Goal: Task Accomplishment & Management: Manage account settings

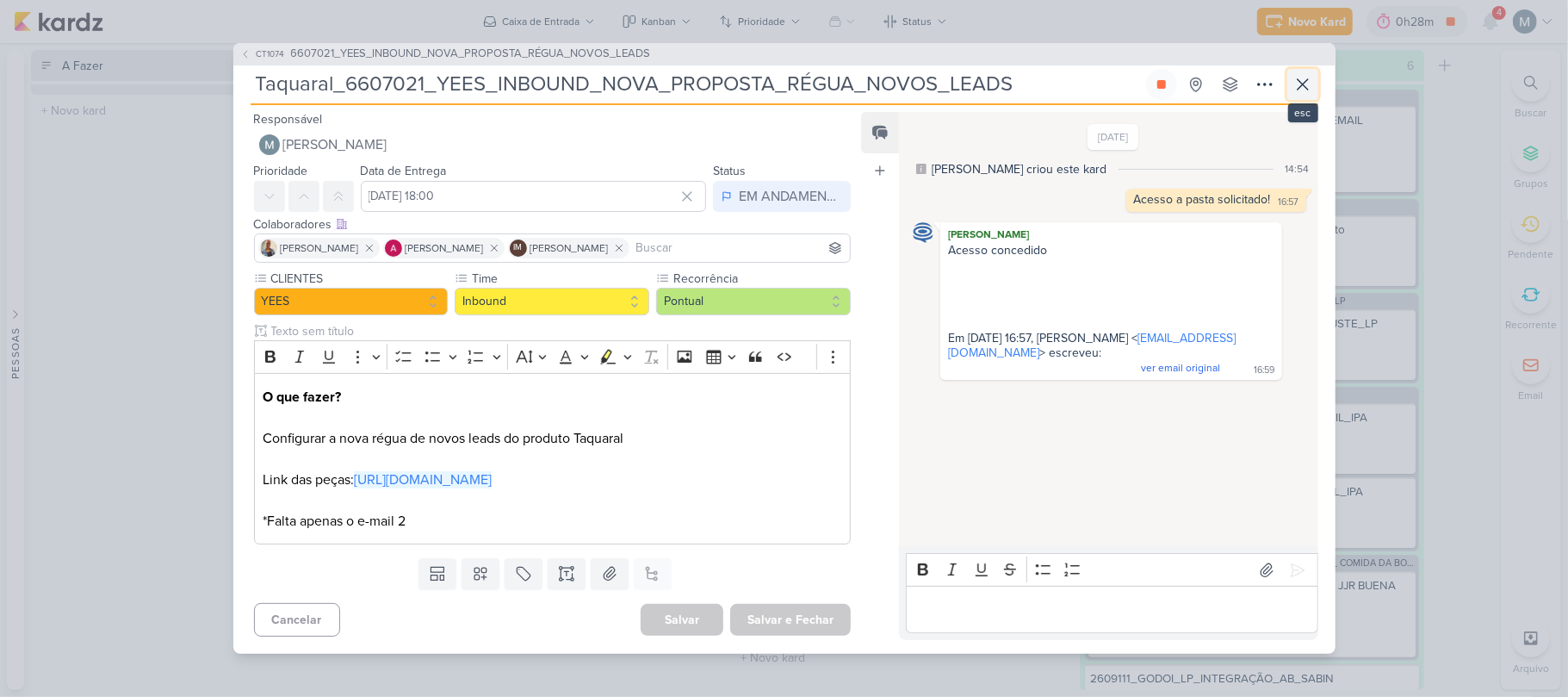
click at [1295, 86] on icon at bounding box center [1303, 84] width 20 height 20
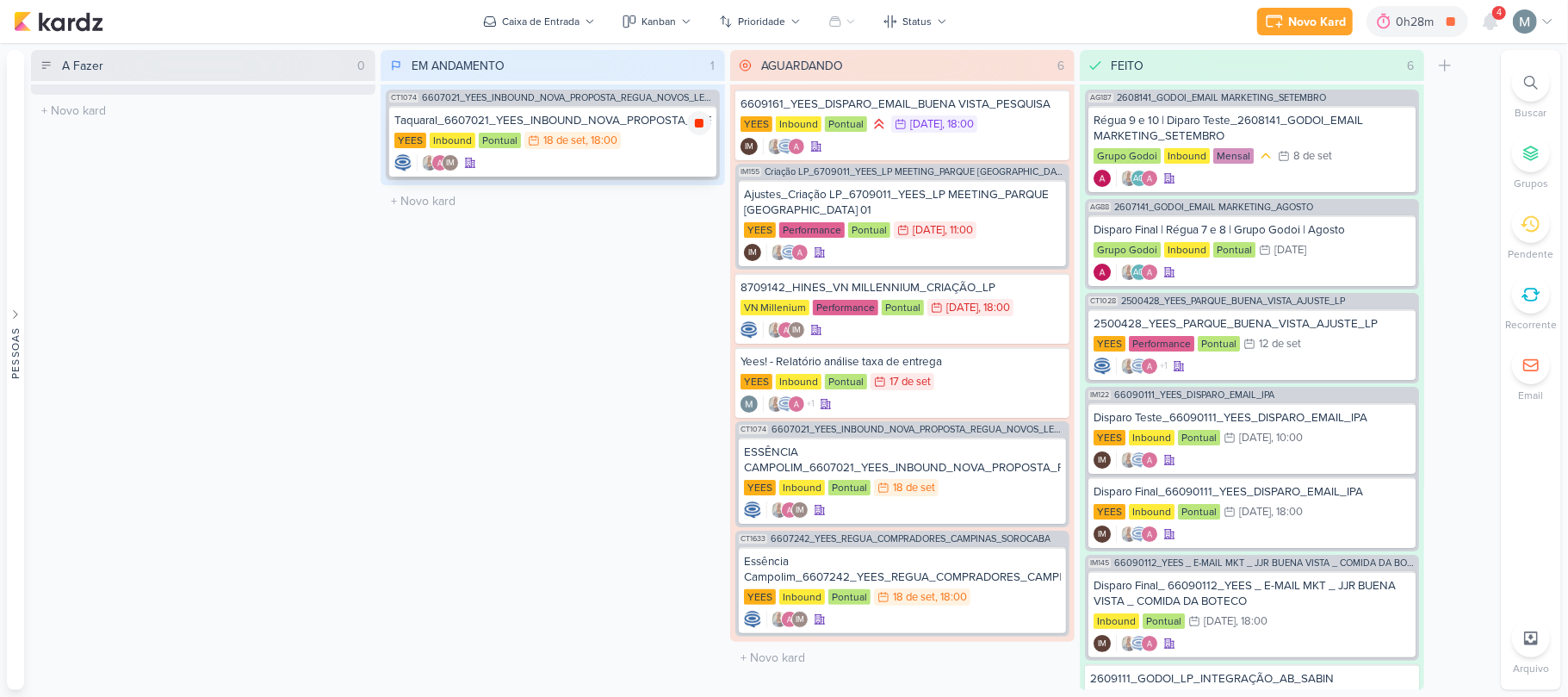
click at [701, 128] on icon at bounding box center [699, 124] width 14 height 14
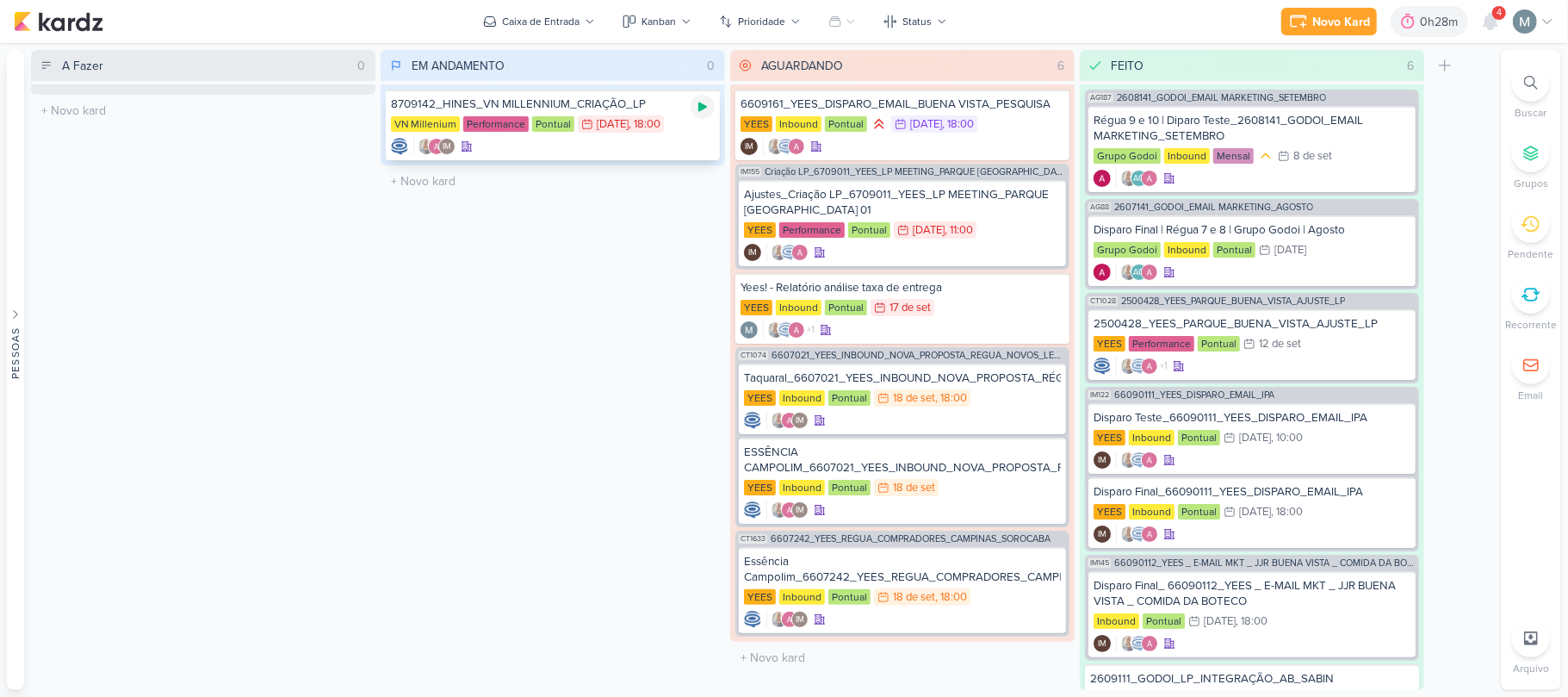
click at [707, 110] on icon at bounding box center [703, 107] width 14 height 14
click at [694, 139] on div "IM" at bounding box center [552, 146] width 324 height 18
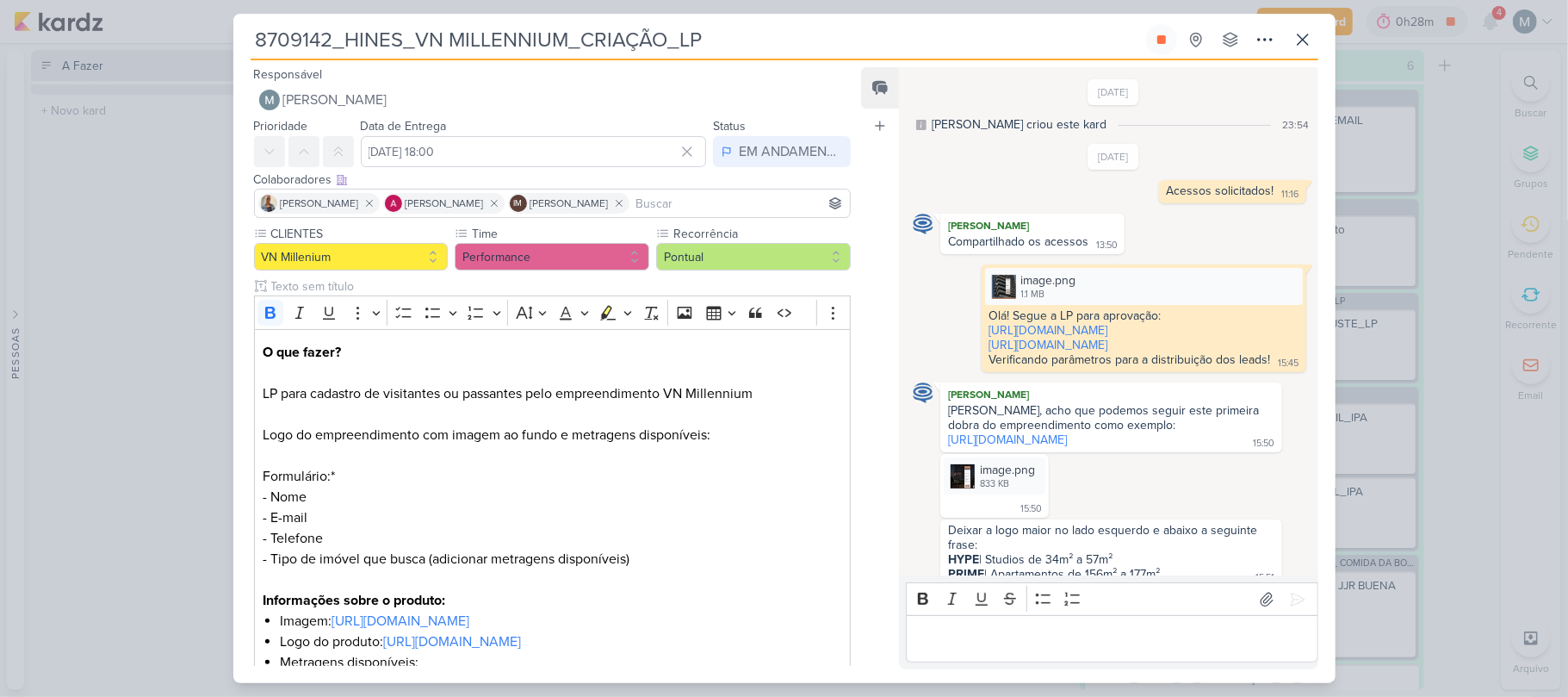
scroll to position [986, 0]
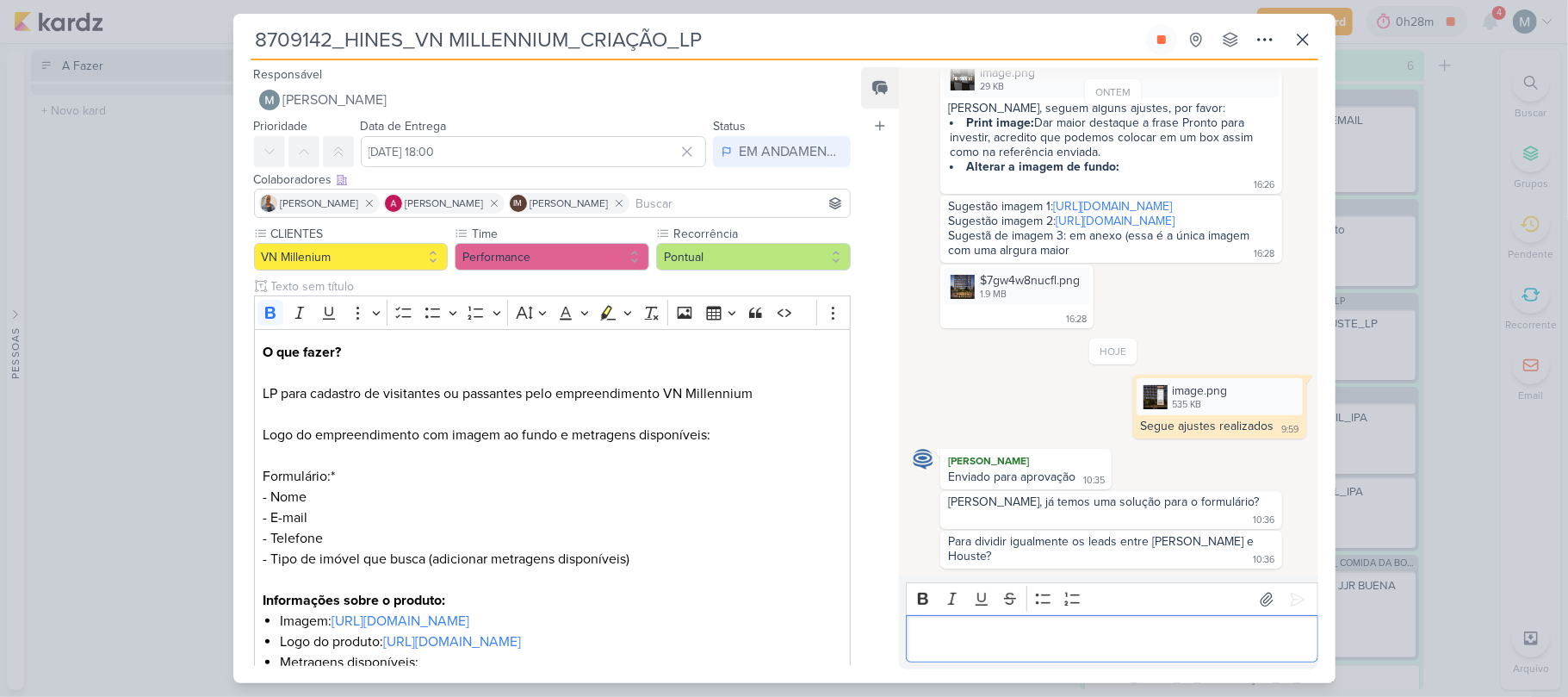
click at [1061, 634] on p "Editor editing area: main" at bounding box center [1112, 639] width 393 height 20
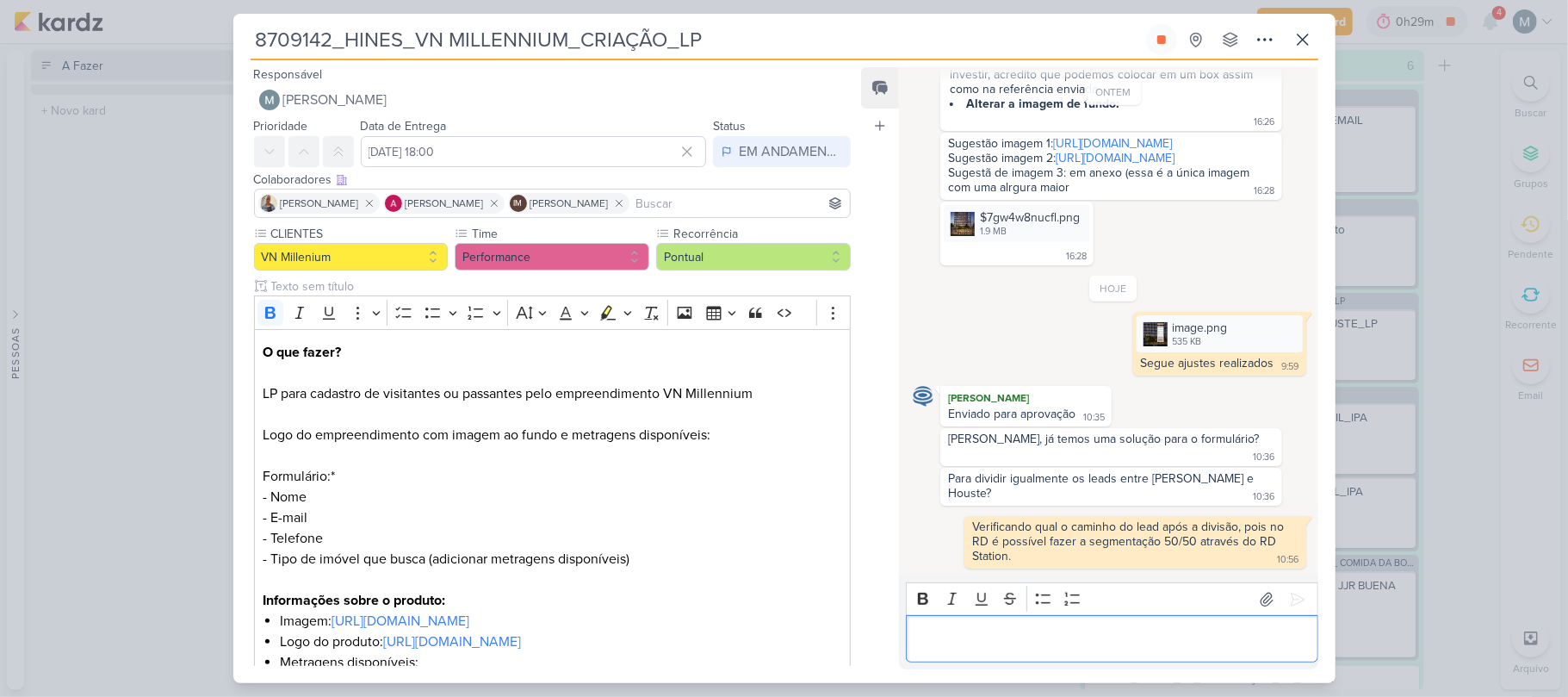
scroll to position [1049, 0]
click at [1158, 50] on button at bounding box center [1161, 39] width 31 height 31
click at [1310, 38] on icon at bounding box center [1303, 39] width 20 height 20
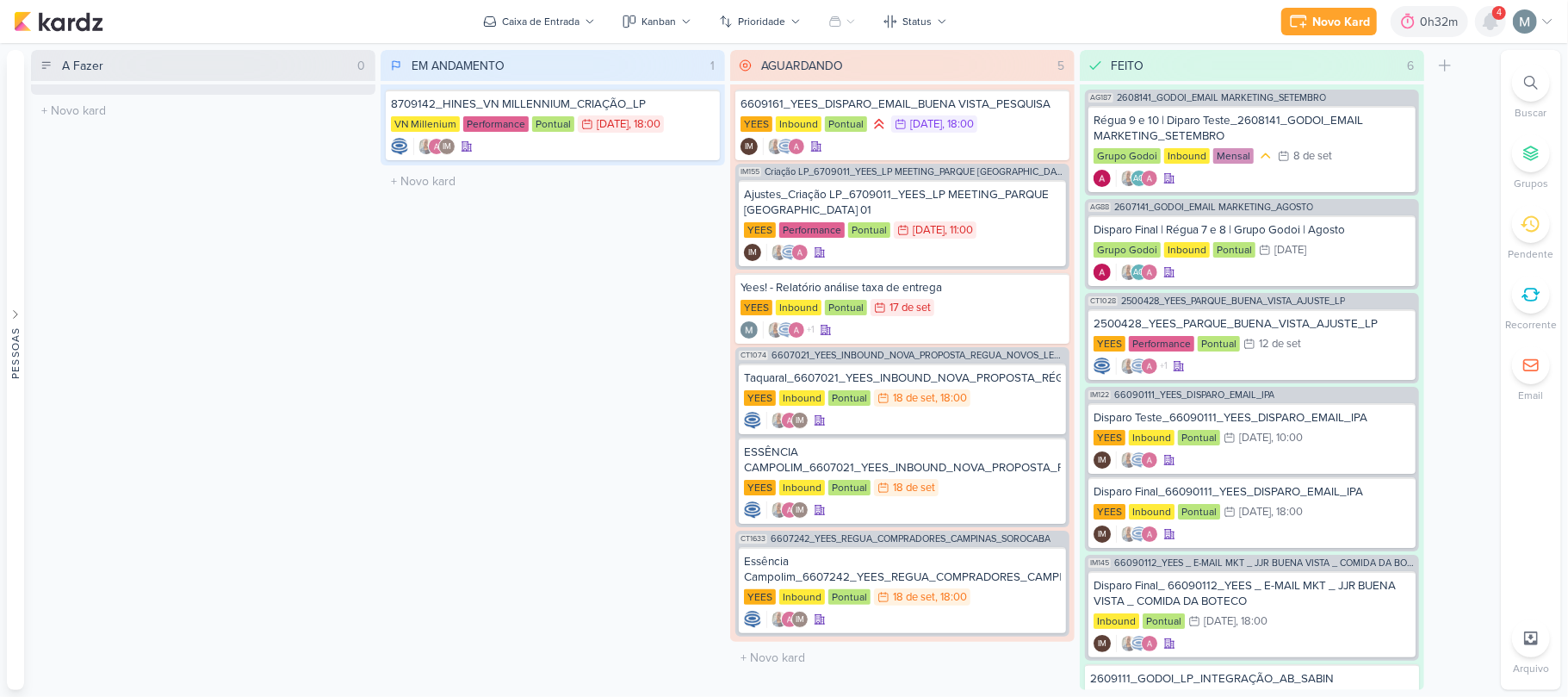
click at [1477, 14] on div at bounding box center [1490, 21] width 31 height 31
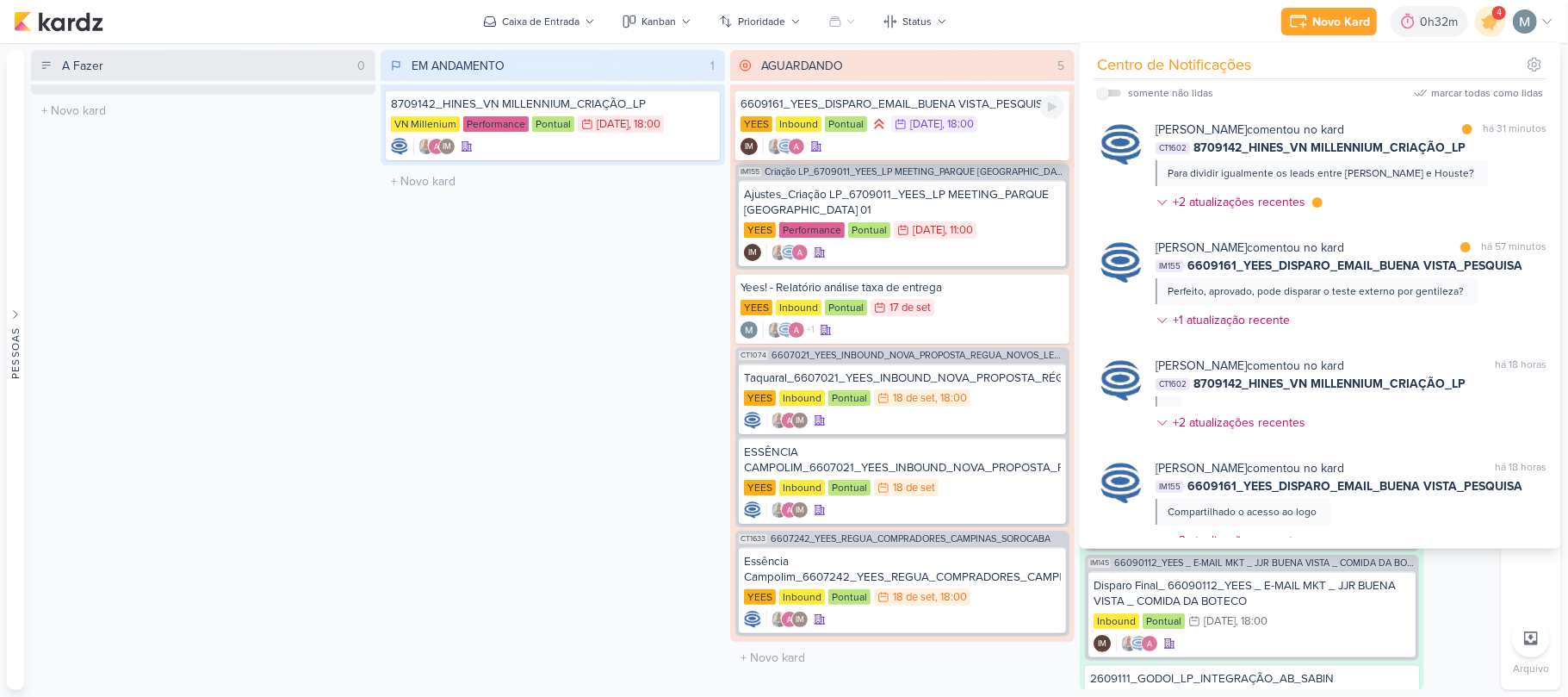
click at [976, 112] on div "6609161_YEES_DISPARO_EMAIL_BUENA VISTA_PESQUISA [GEOGRAPHIC_DATA] Inbound Pontu…" at bounding box center [902, 125] width 334 height 71
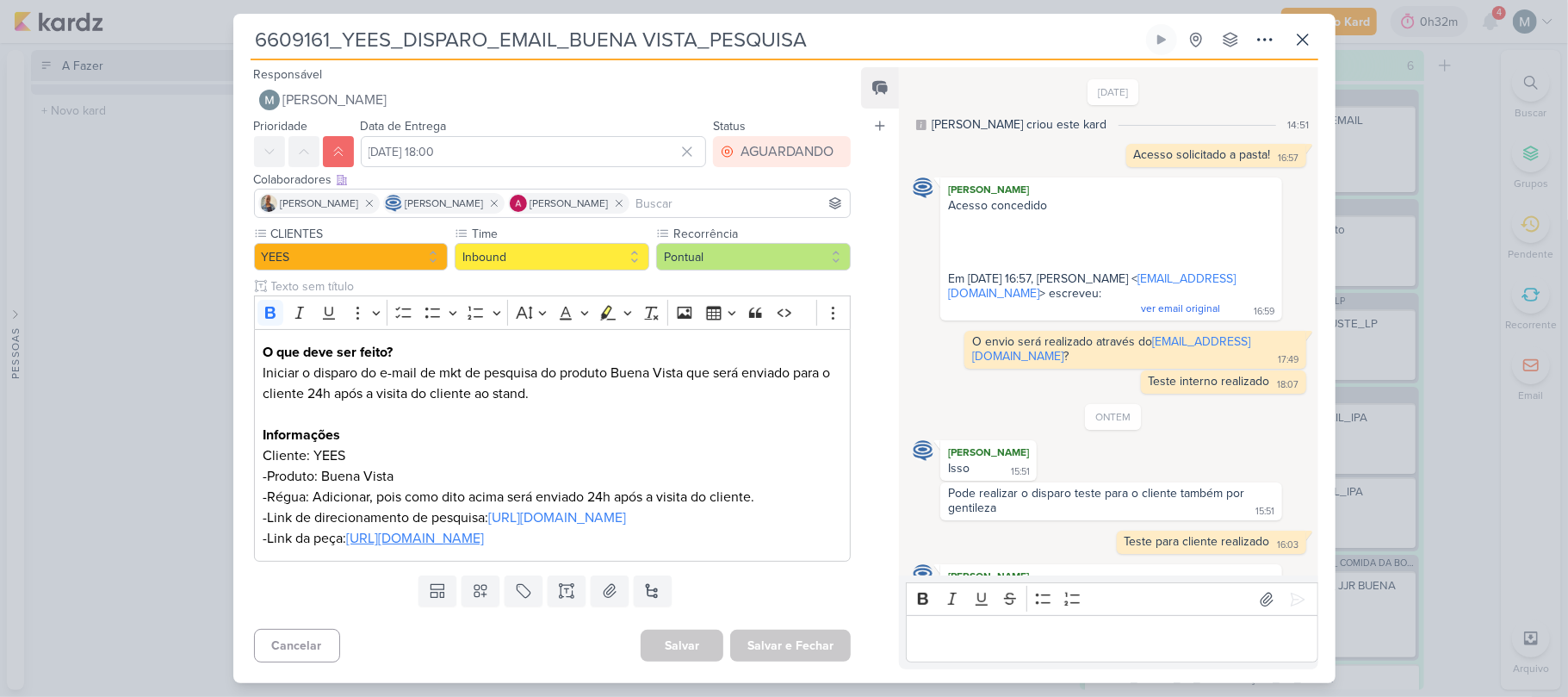
scroll to position [629, 0]
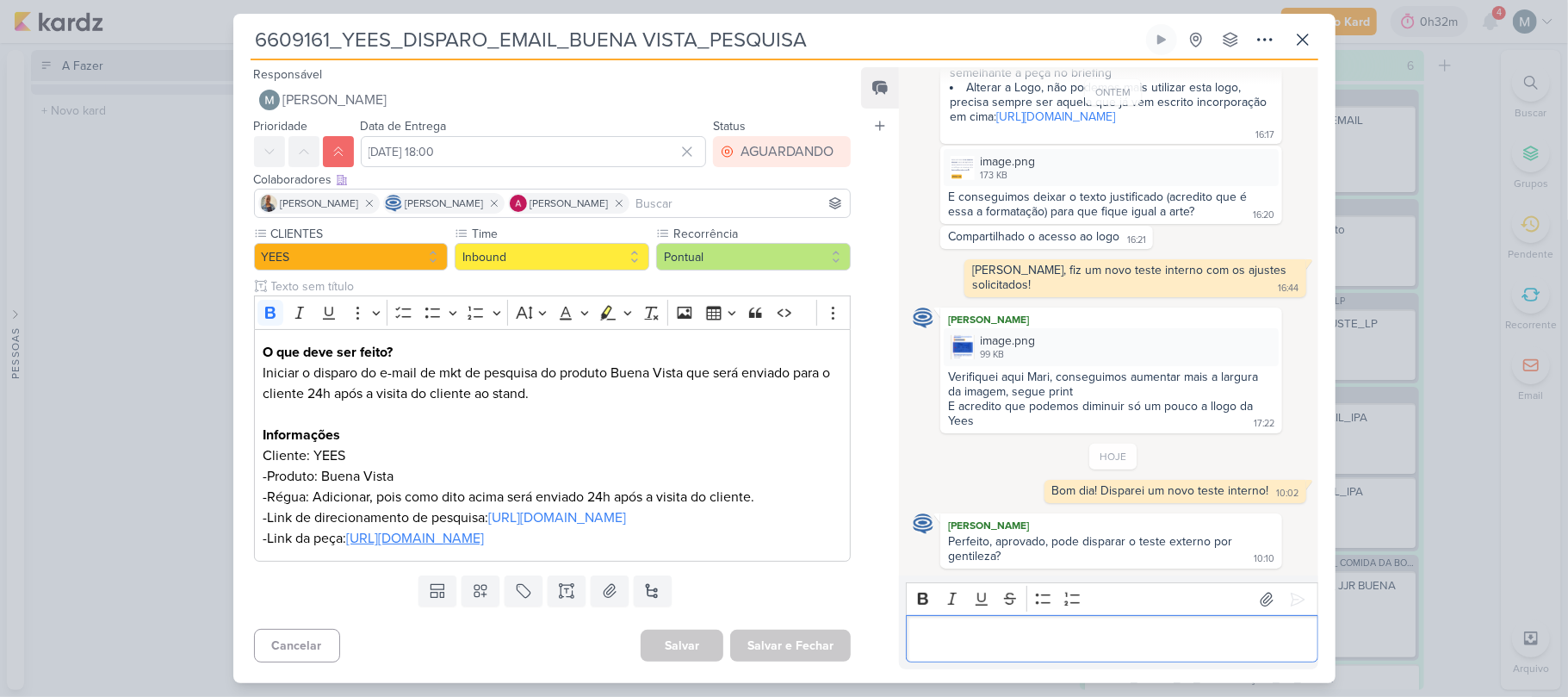
click at [1147, 634] on p "Editor editing area: main" at bounding box center [1112, 639] width 393 height 20
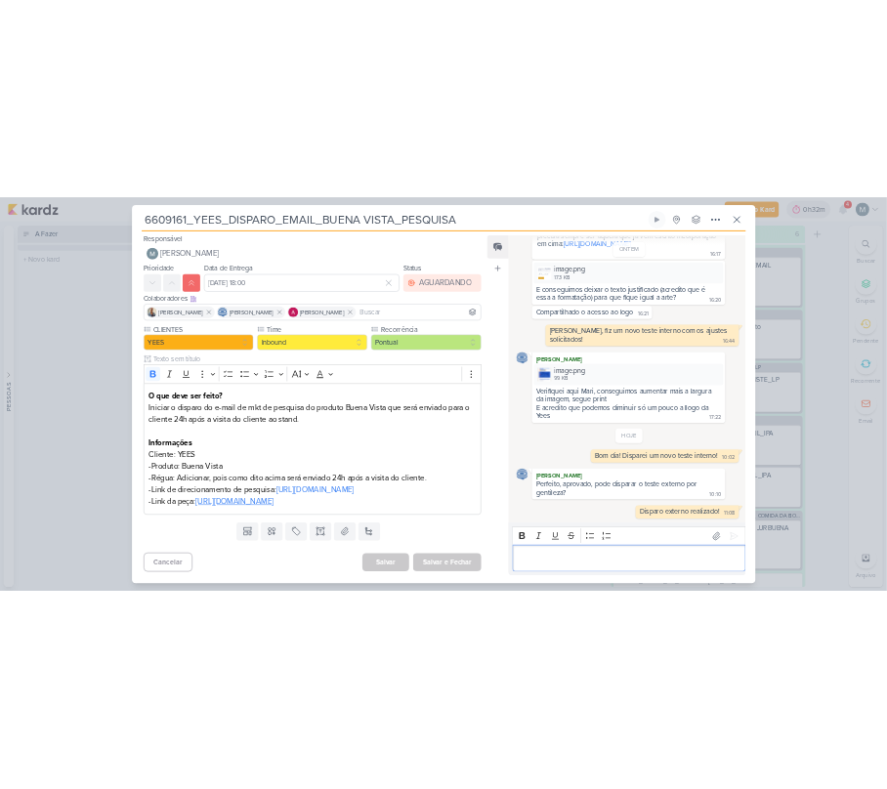
scroll to position [990, 0]
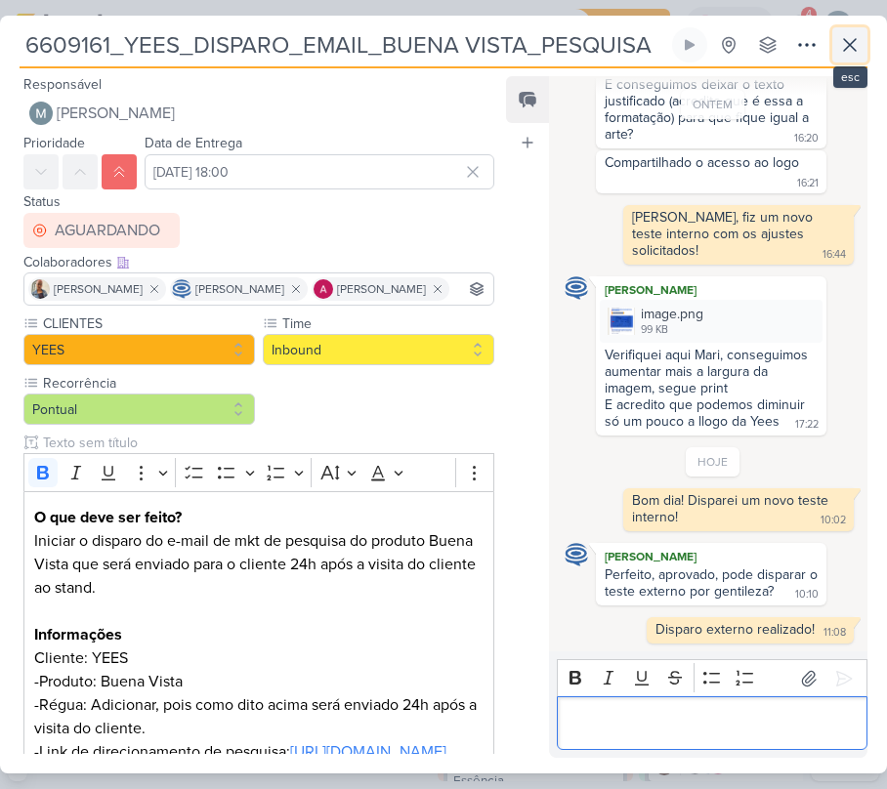
click at [848, 28] on button at bounding box center [849, 44] width 35 height 35
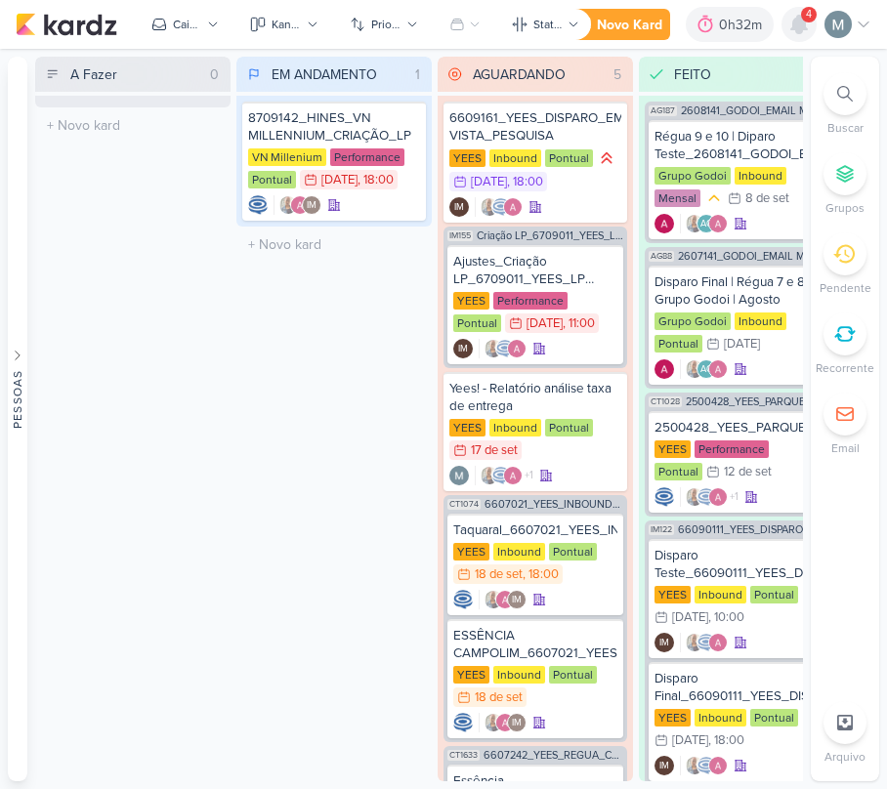
click at [791, 18] on icon at bounding box center [798, 24] width 23 height 23
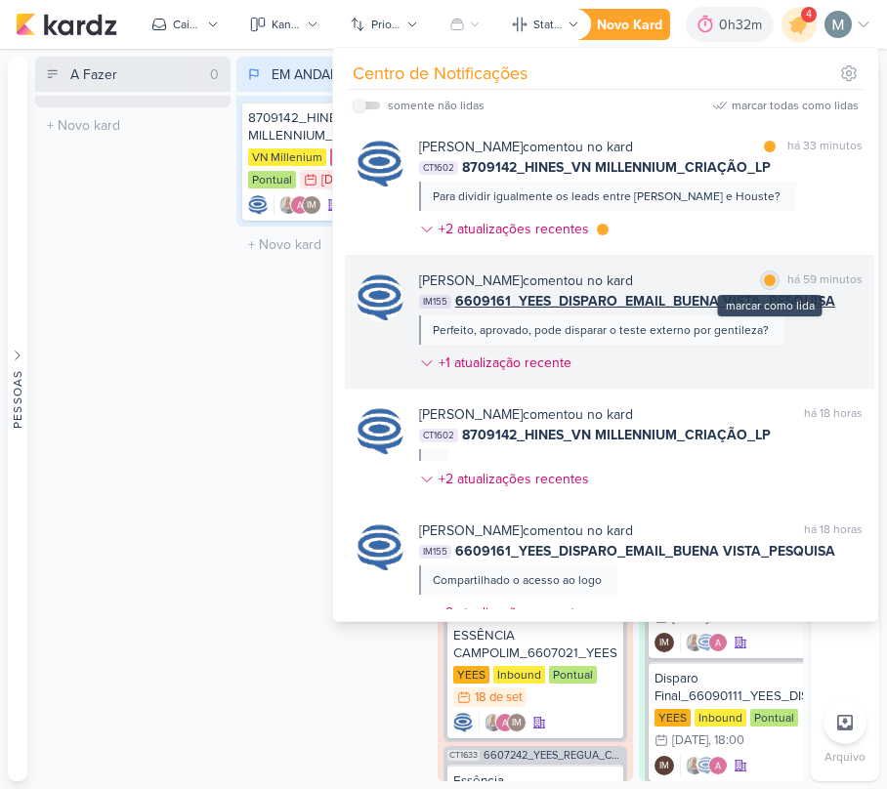
click at [770, 281] on div "marcar como lida" at bounding box center [770, 280] width 20 height 20
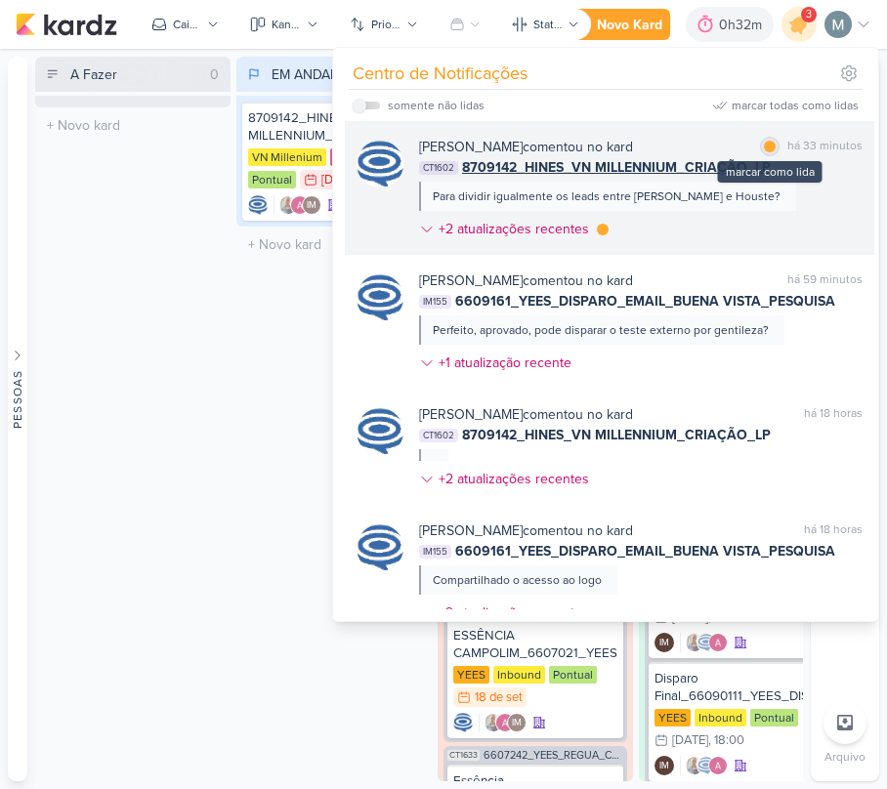
click at [764, 150] on div at bounding box center [770, 147] width 12 height 12
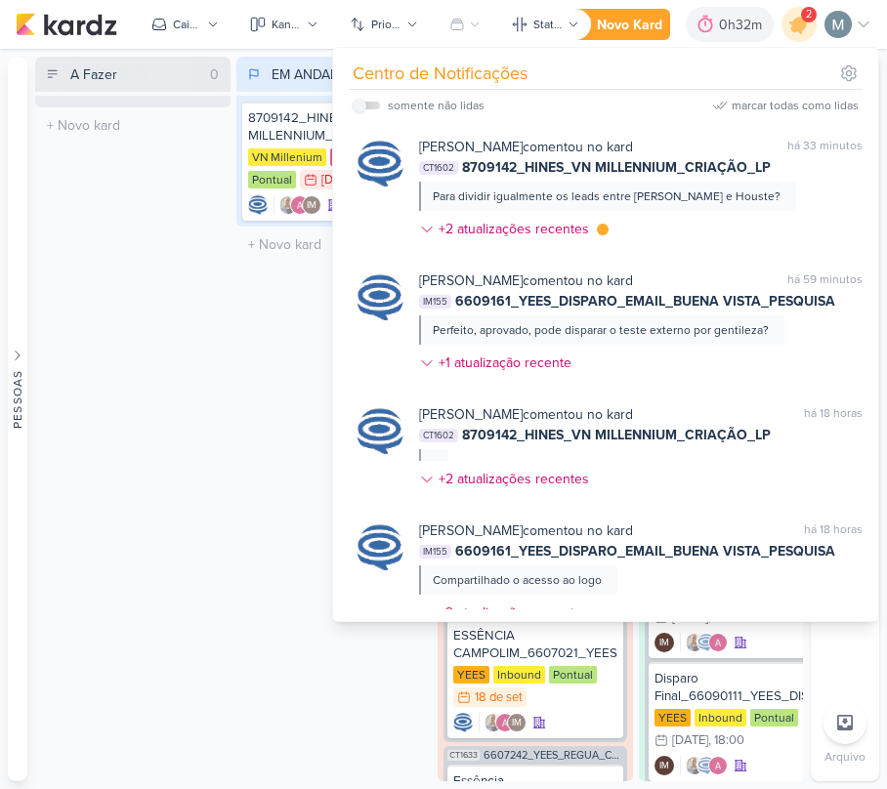
click at [400, 106] on div "somente não lidas" at bounding box center [436, 106] width 97 height 18
click at [360, 103] on input "checkbox" at bounding box center [359, 106] width 14 height 14
checkbox input "true"
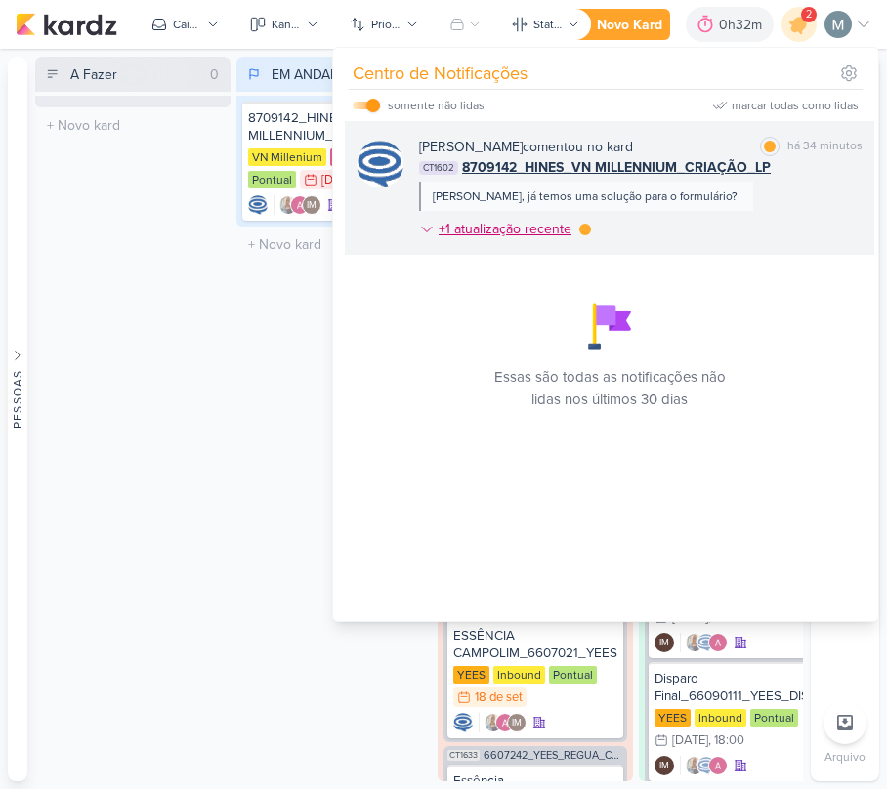
click at [548, 234] on div "+1 atualização recente" at bounding box center [506, 229] width 137 height 21
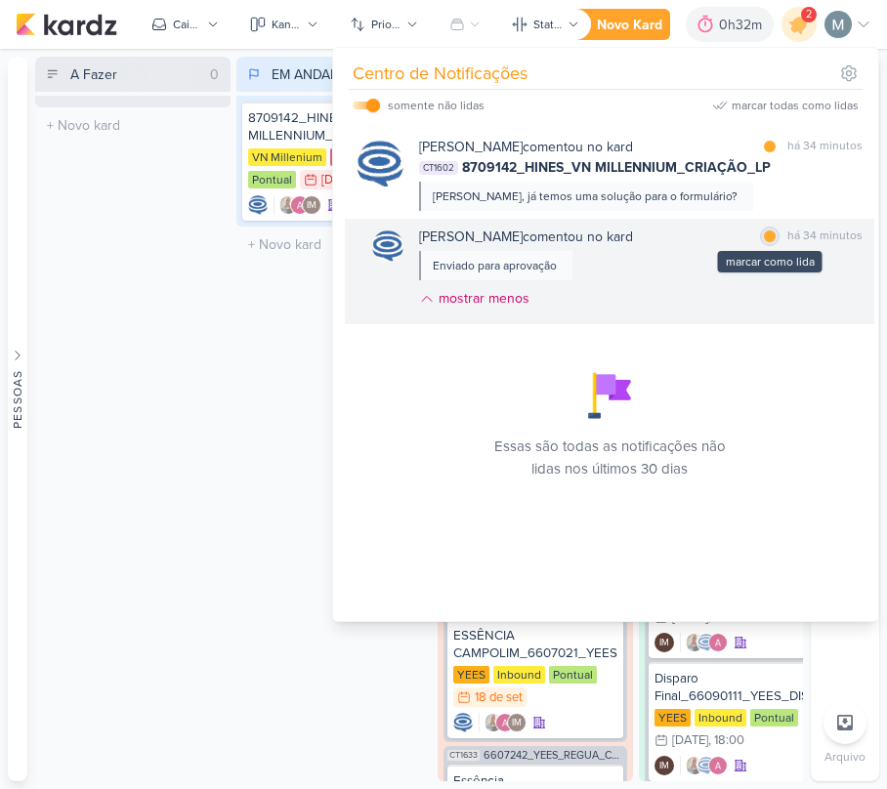
click at [764, 232] on div at bounding box center [770, 236] width 12 height 12
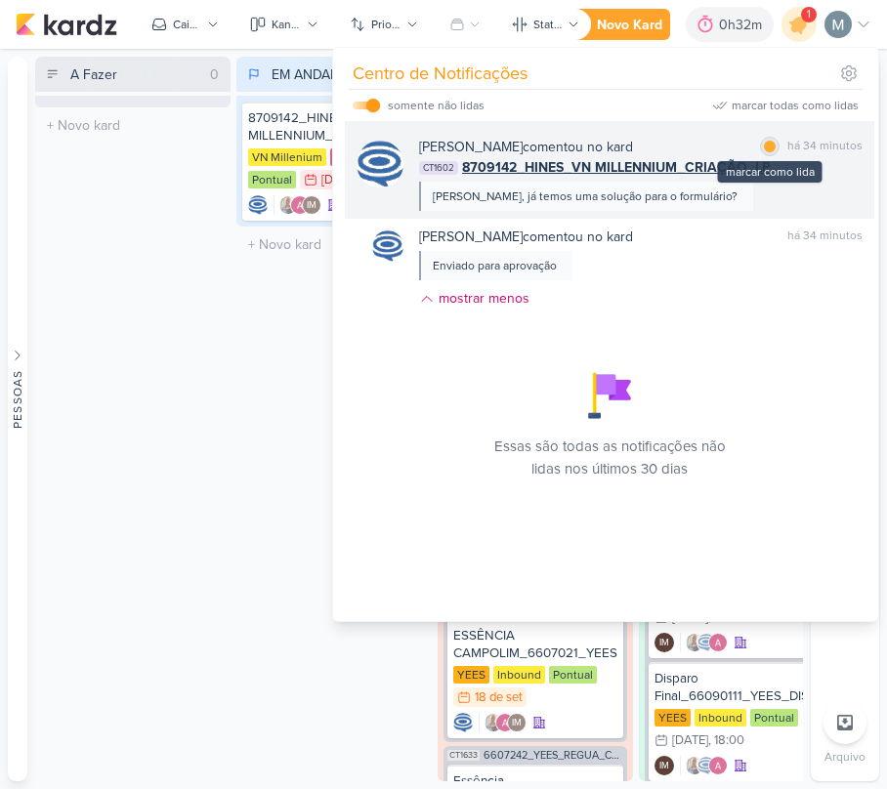
click at [764, 152] on div at bounding box center [770, 147] width 12 height 12
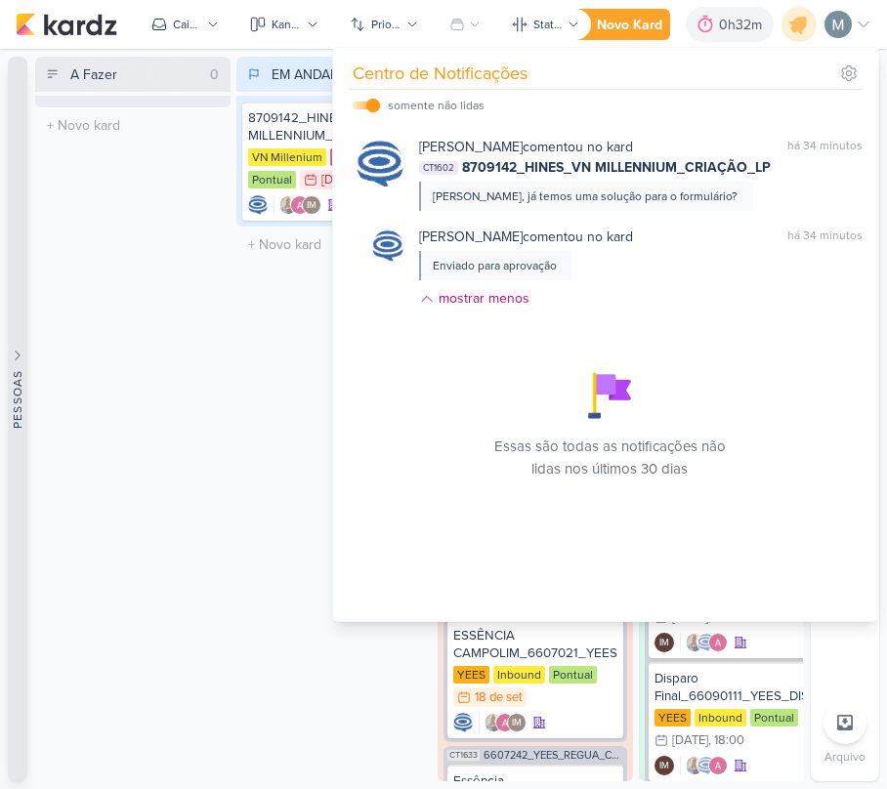
click at [21, 513] on button "Pessoas" at bounding box center [18, 419] width 20 height 724
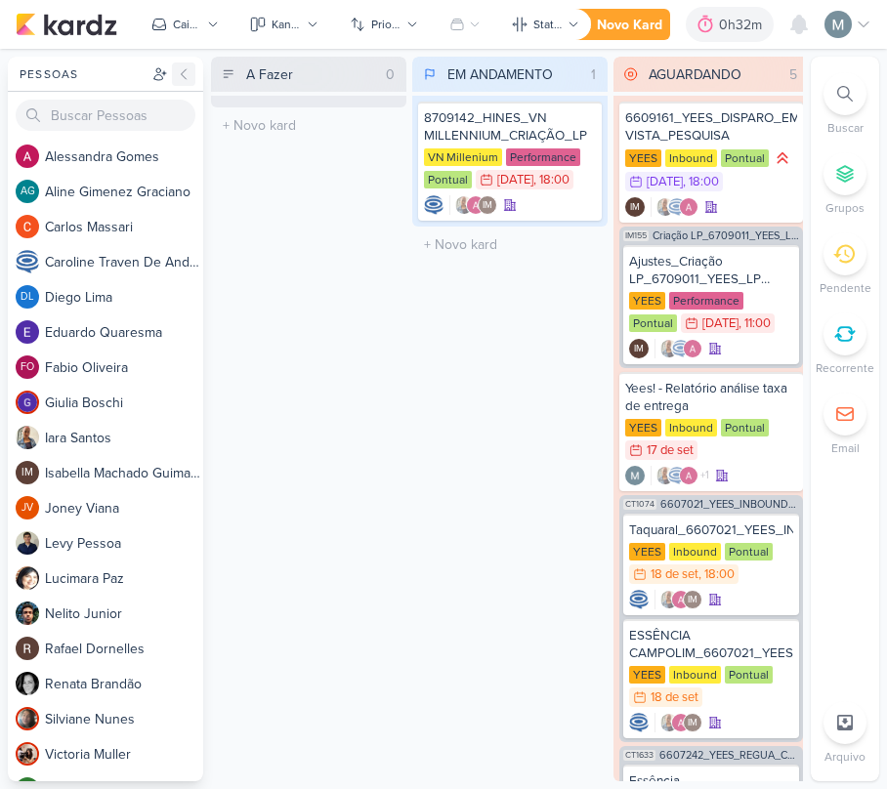
click at [187, 75] on icon at bounding box center [184, 74] width 16 height 16
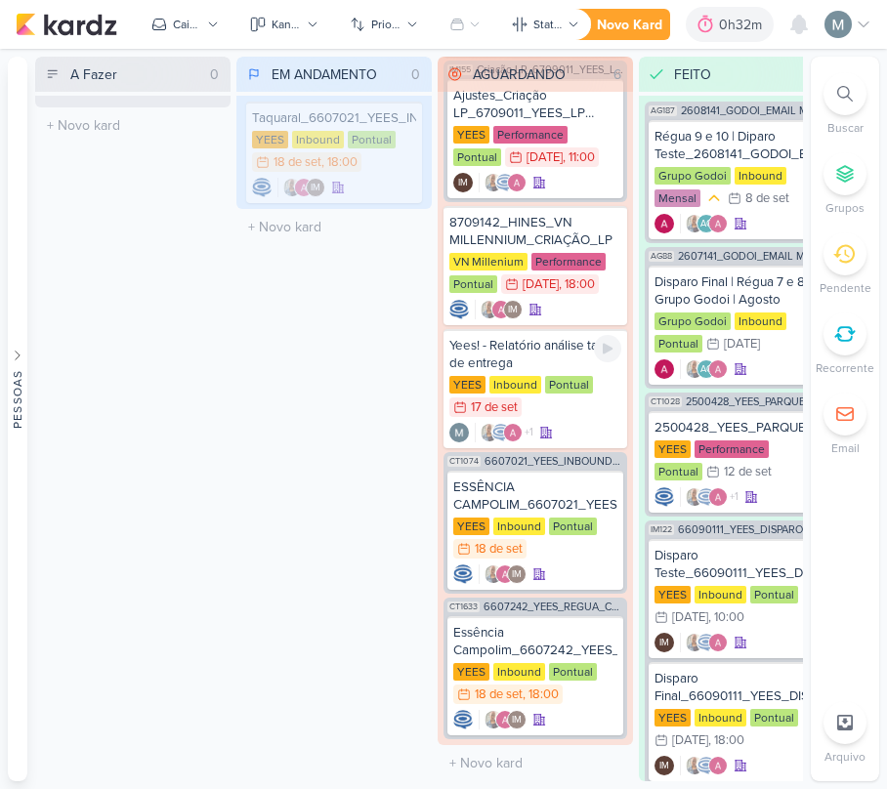
scroll to position [169, 0]
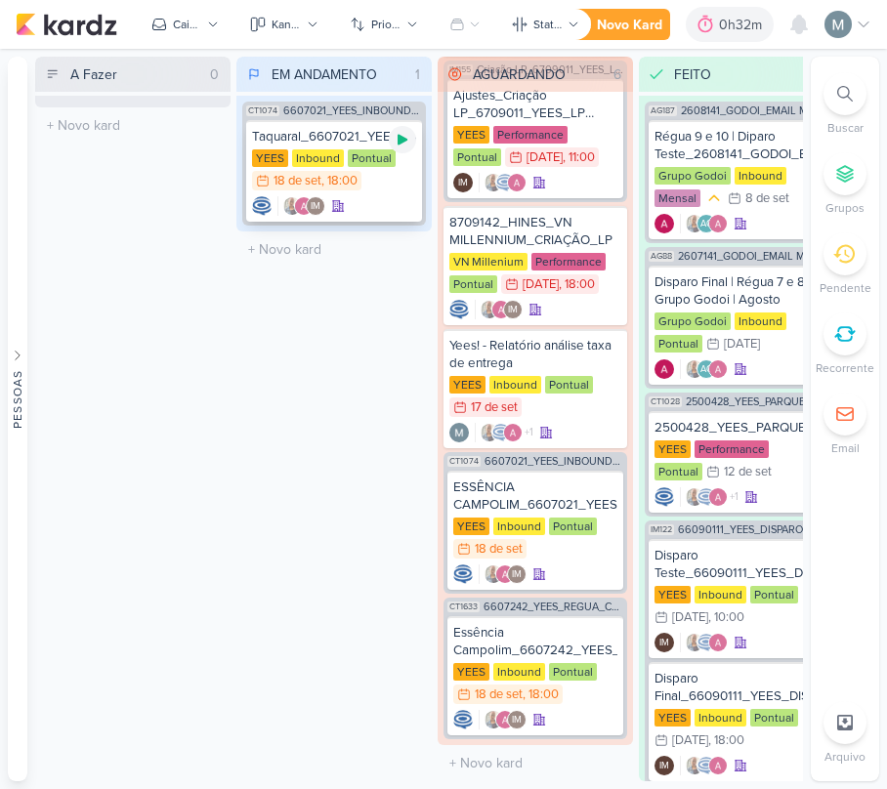
click at [403, 138] on icon at bounding box center [402, 140] width 10 height 11
